Goal: Find specific page/section: Find specific page/section

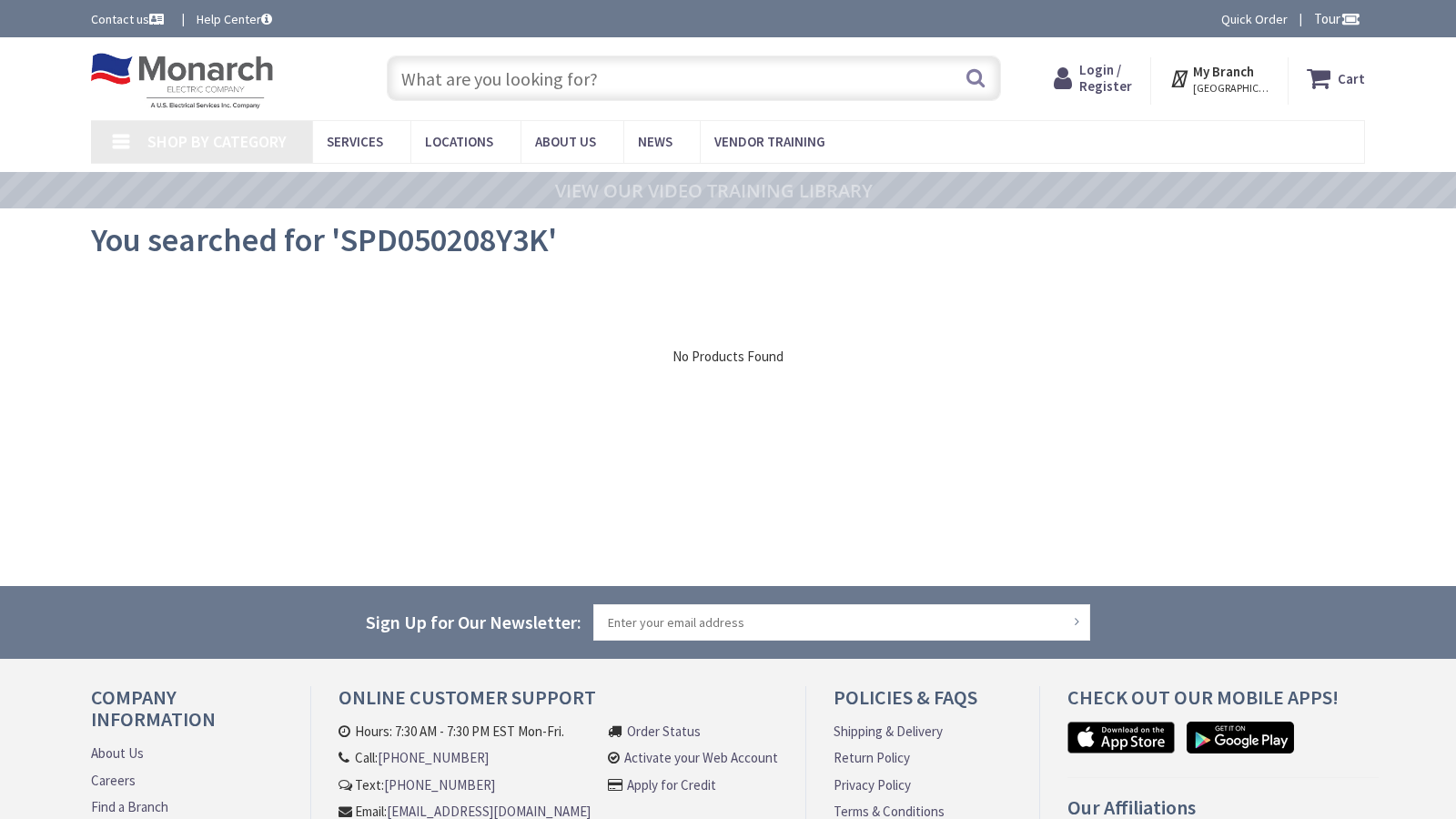
type input "Fourth Ward Pk, 301 N Poplar St, Charlotte, NC 28202, USA"
